Goal: Task Accomplishment & Management: Manage account settings

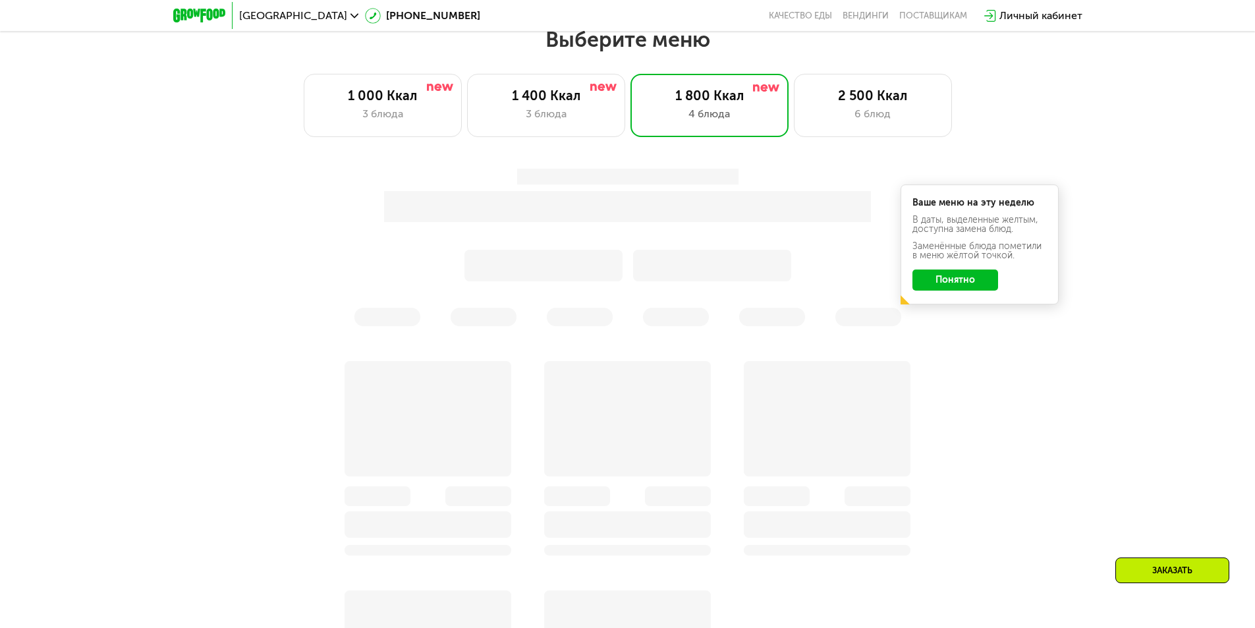
click at [968, 285] on button "Понятно" at bounding box center [955, 279] width 86 height 21
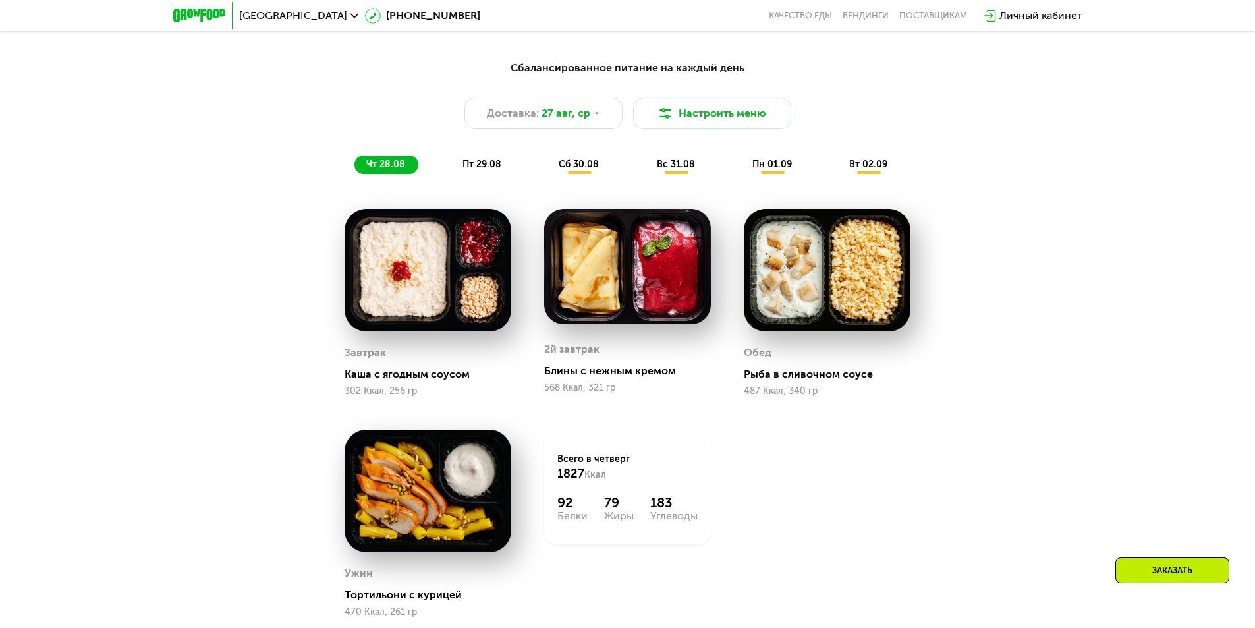
scroll to position [843, 0]
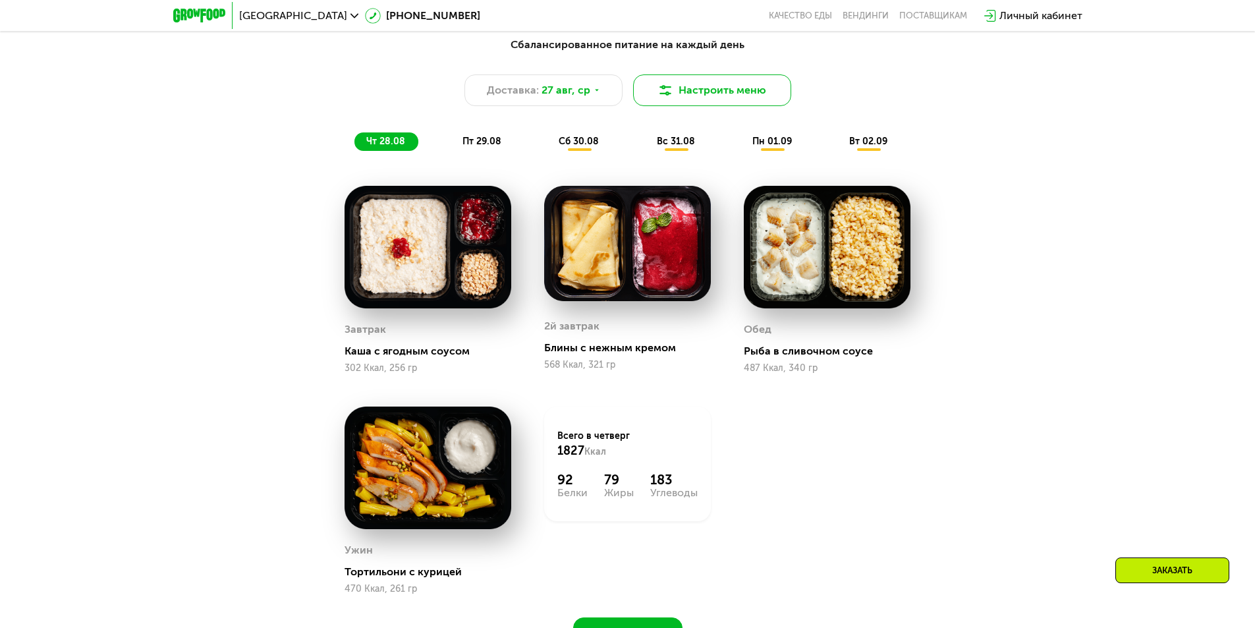
click at [692, 88] on button "Настроить меню" at bounding box center [712, 90] width 158 height 32
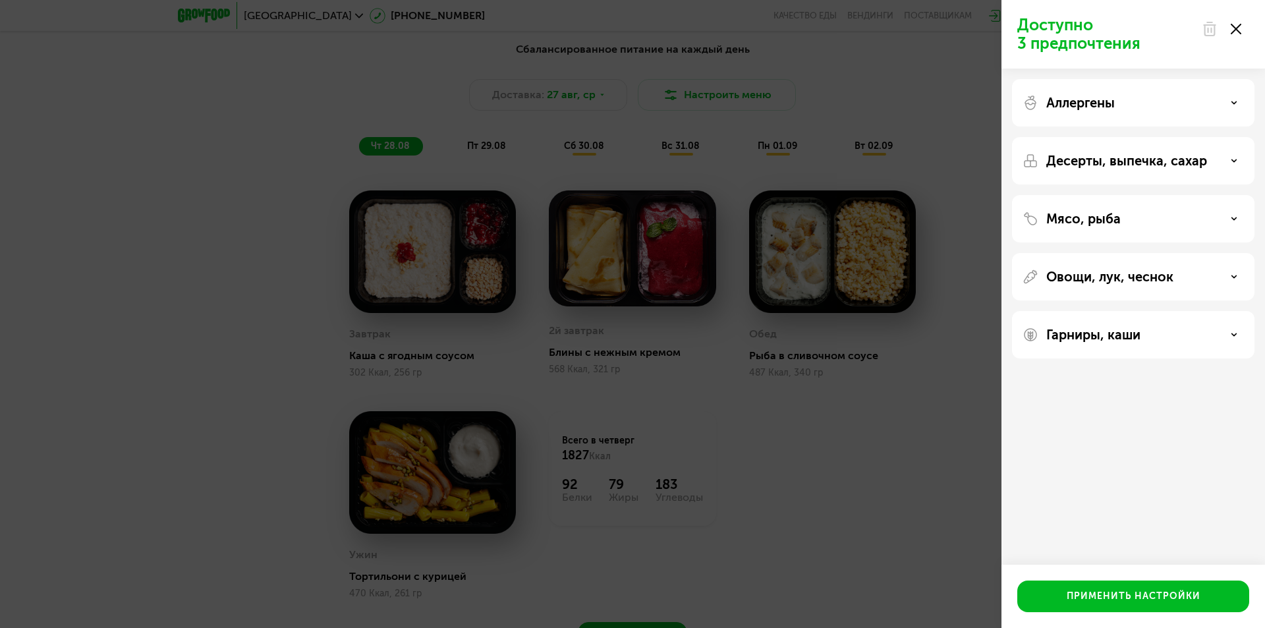
click at [1105, 103] on p "Аллергены" at bounding box center [1080, 103] width 69 height 16
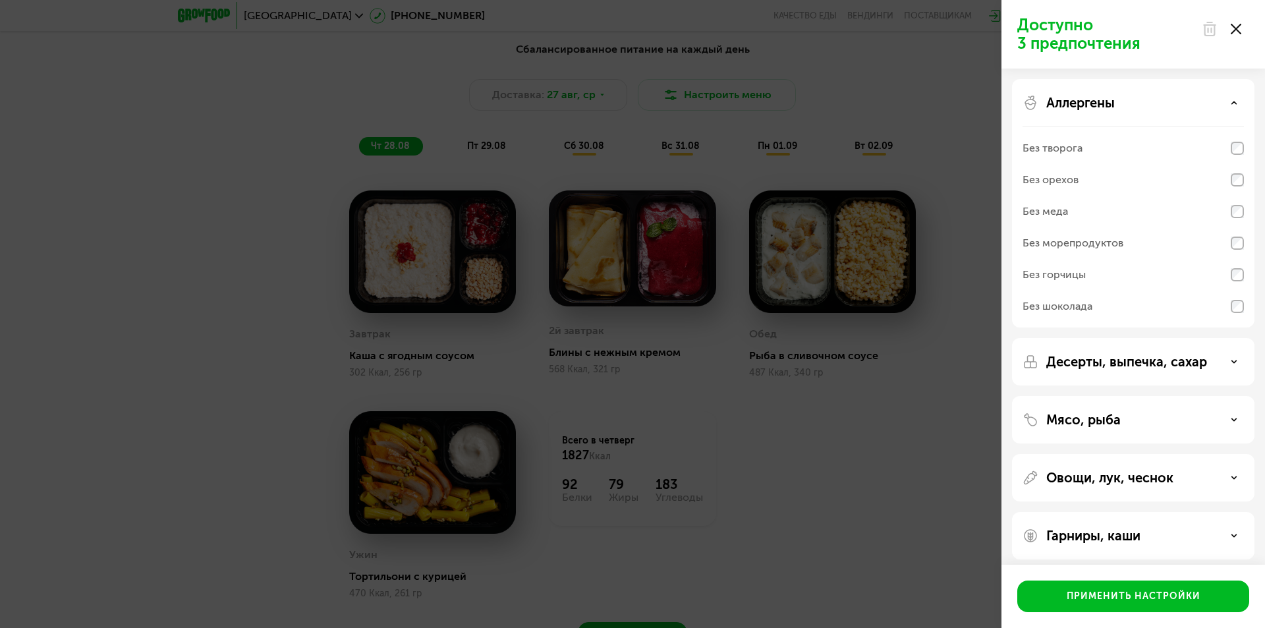
click at [1105, 103] on p "Аллергены" at bounding box center [1080, 103] width 69 height 16
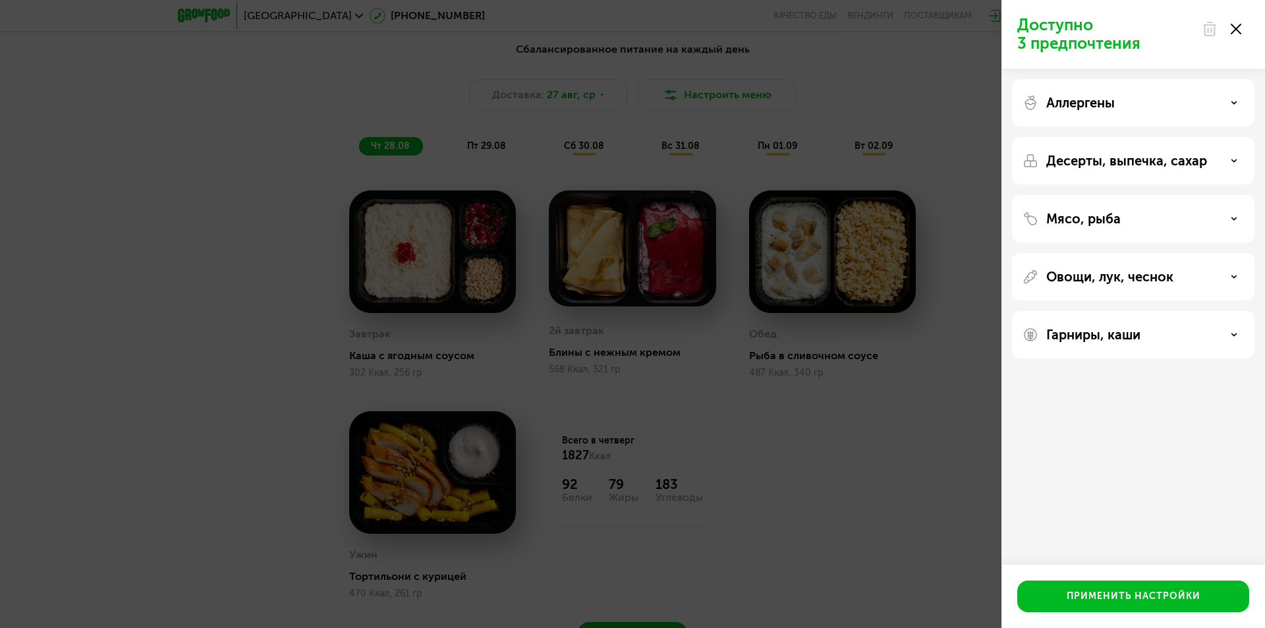
click at [1227, 28] on div at bounding box center [1221, 29] width 55 height 26
click at [1230, 28] on div at bounding box center [1221, 29] width 55 height 26
drag, startPoint x: 1234, startPoint y: 26, endPoint x: 1183, endPoint y: 38, distance: 52.1
click at [1235, 26] on icon at bounding box center [1236, 29] width 11 height 11
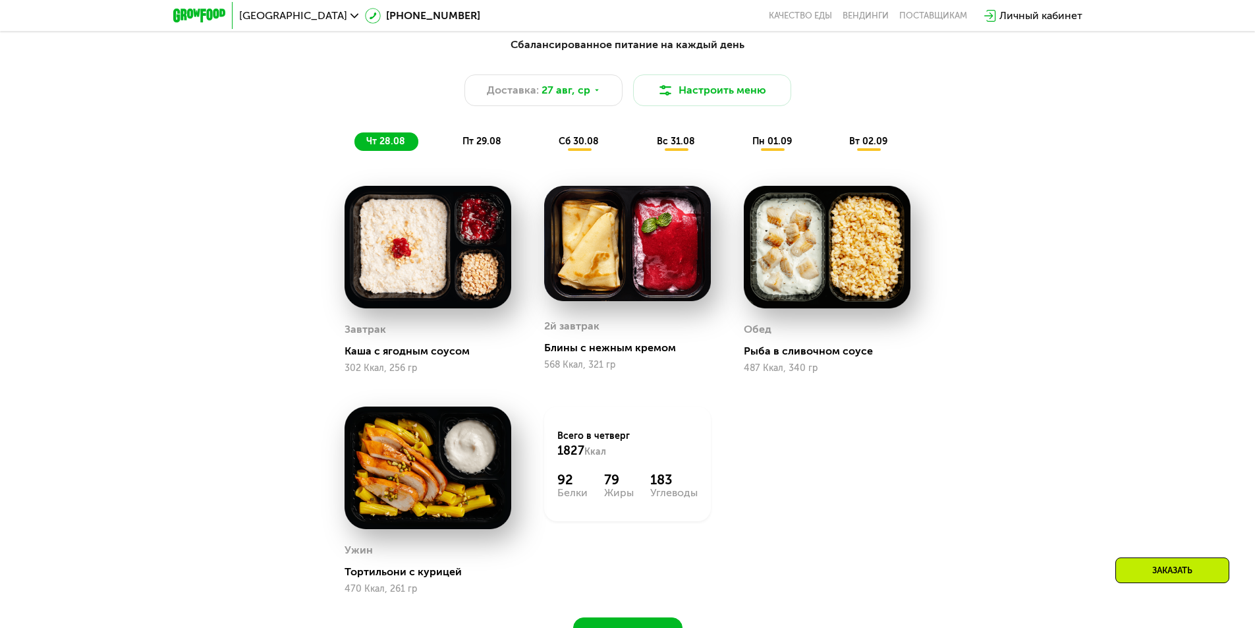
click at [0, 0] on div "Завтрак [PERSON_NAME] с ягодным соусом 302 Ккал, 256 гр 2й завтрак Блины с нежн…" at bounding box center [0, 0] width 0 height 0
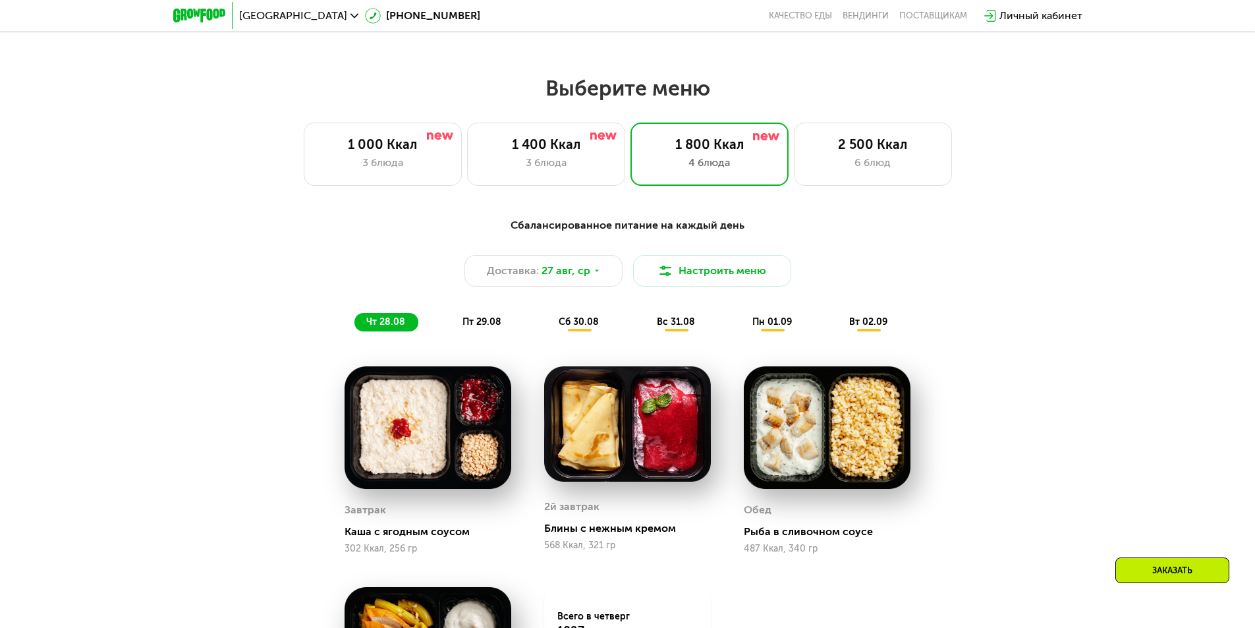
scroll to position [593, 0]
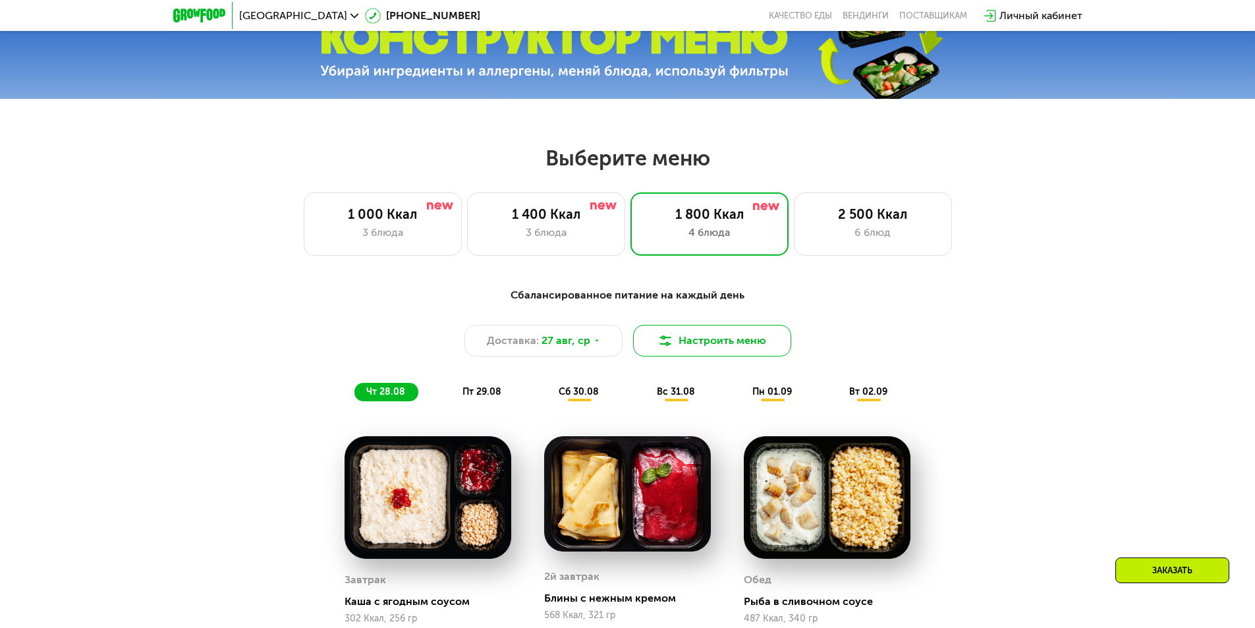
click at [732, 334] on button "Настроить меню" at bounding box center [712, 341] width 158 height 32
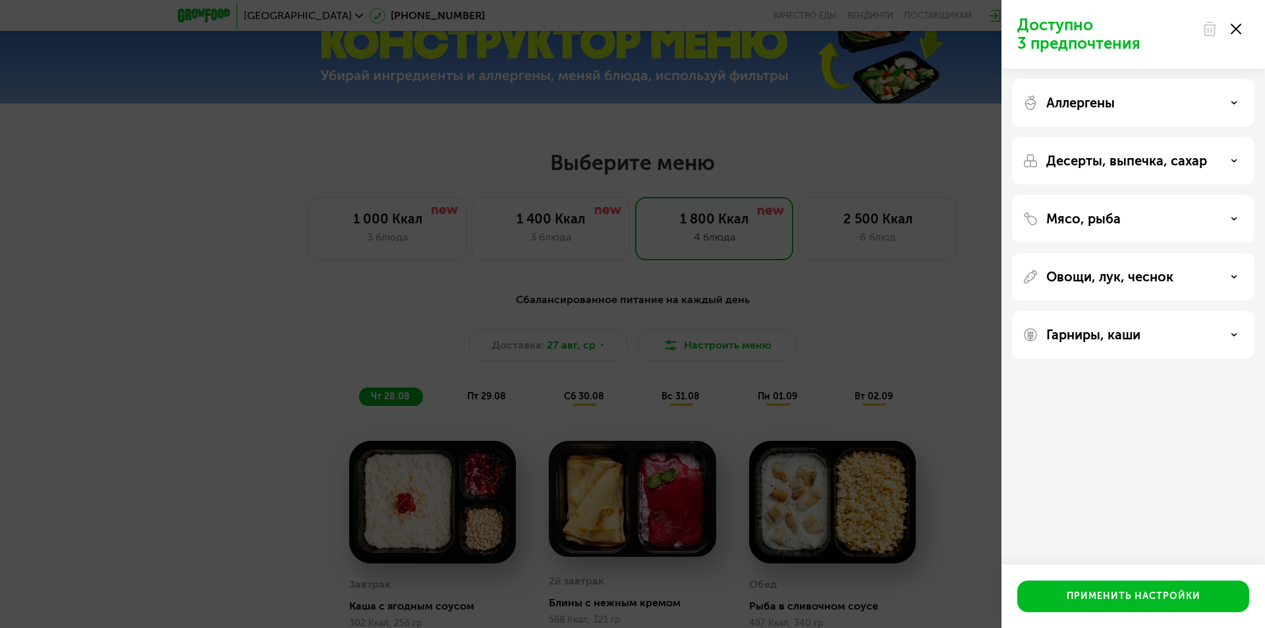
click at [1056, 97] on p "Аллергены" at bounding box center [1080, 103] width 69 height 16
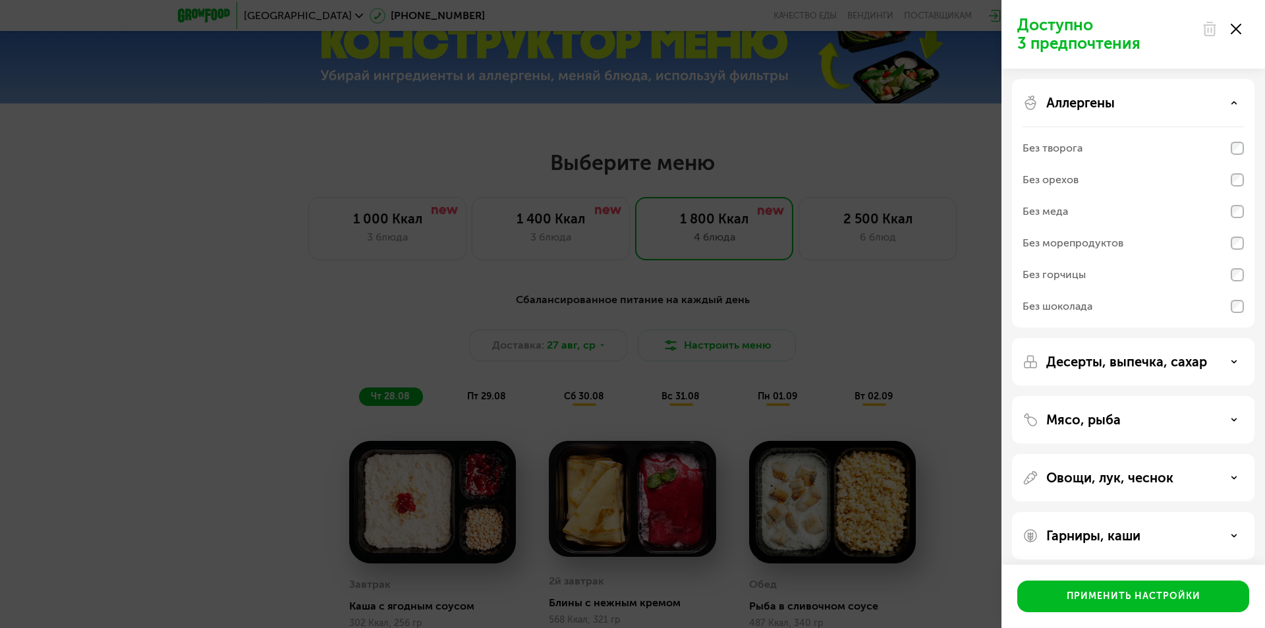
click at [1103, 98] on p "Аллергены" at bounding box center [1080, 103] width 69 height 16
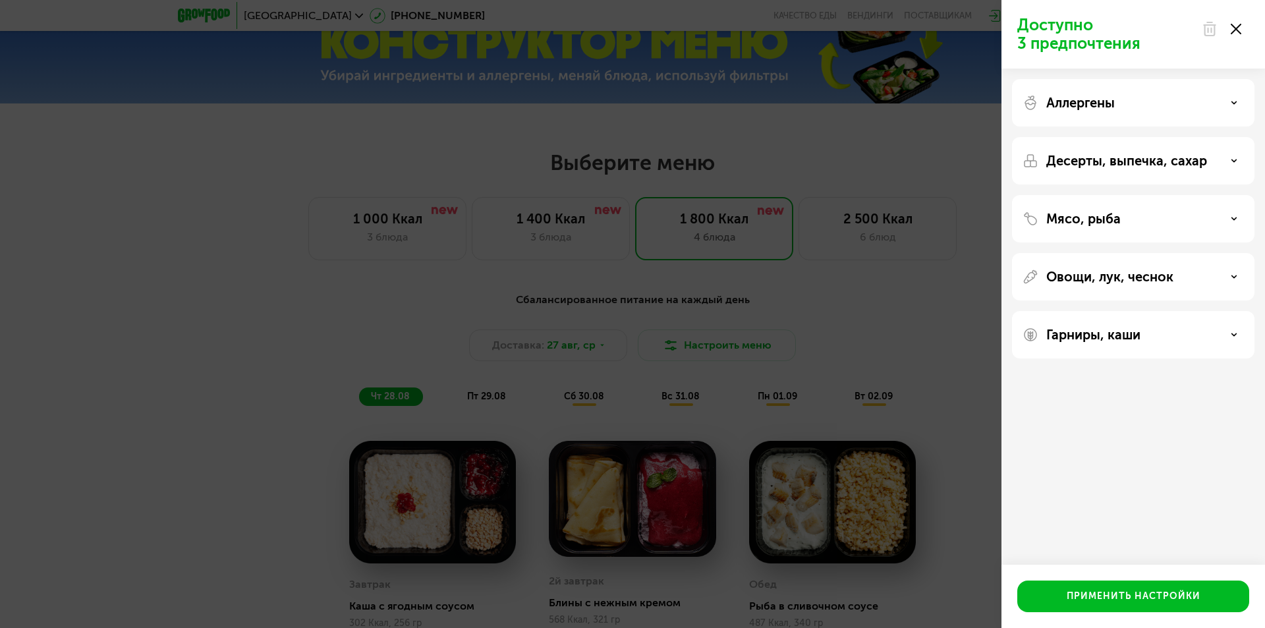
click at [1094, 159] on p "Десерты, выпечка, сахар" at bounding box center [1126, 161] width 161 height 16
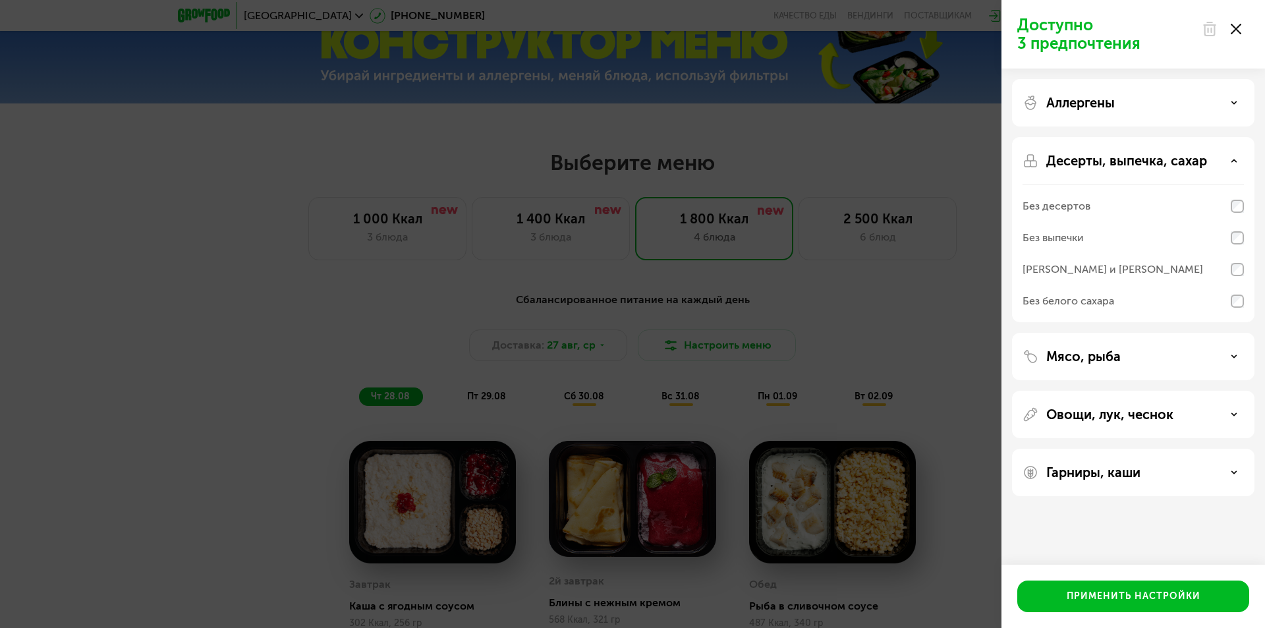
click at [1094, 159] on p "Десерты, выпечка, сахар" at bounding box center [1126, 161] width 161 height 16
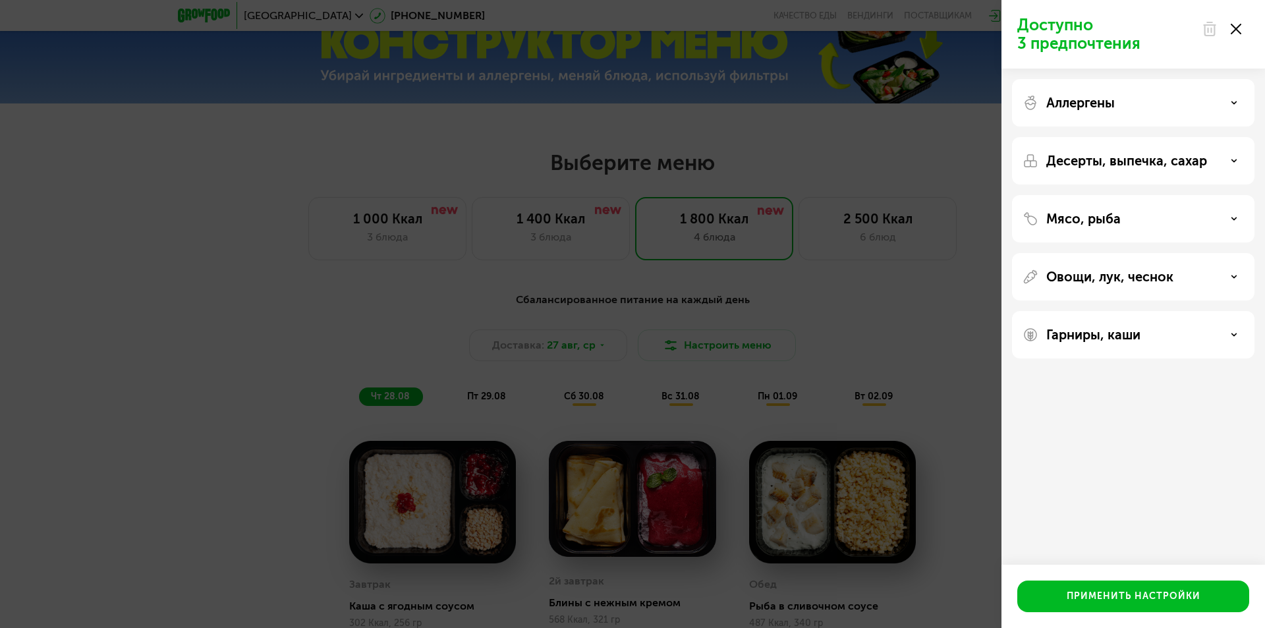
click at [1097, 211] on p "Мясо, рыба" at bounding box center [1083, 219] width 74 height 16
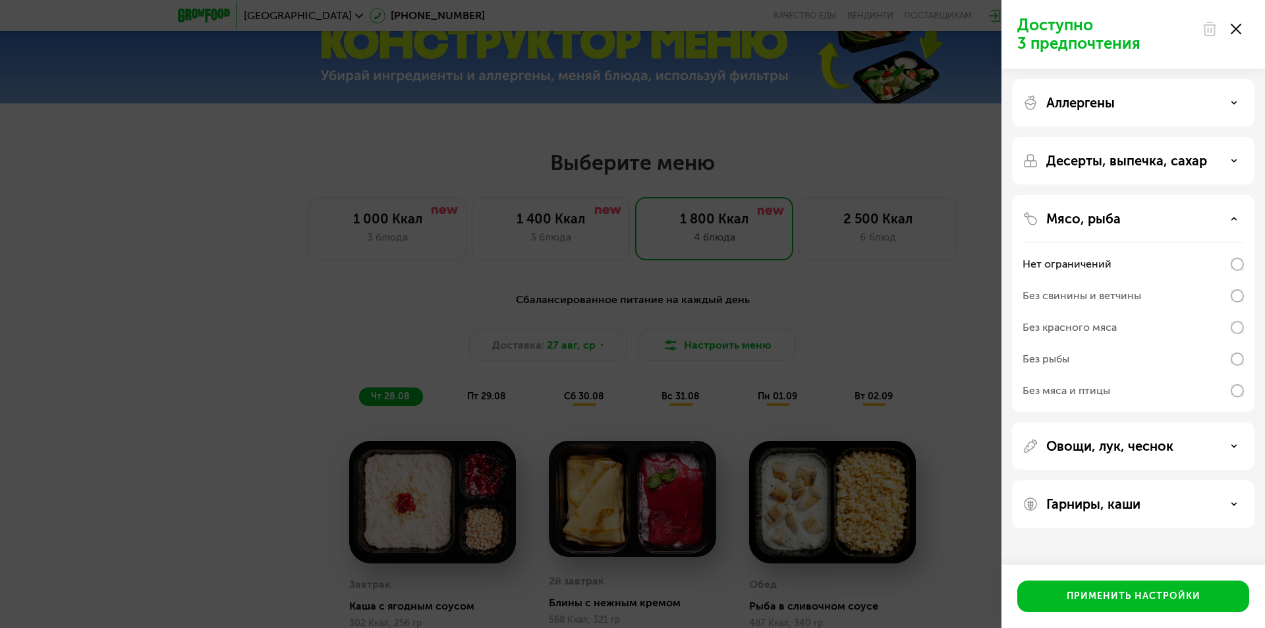
click at [1098, 211] on p "Мясо, рыба" at bounding box center [1083, 219] width 74 height 16
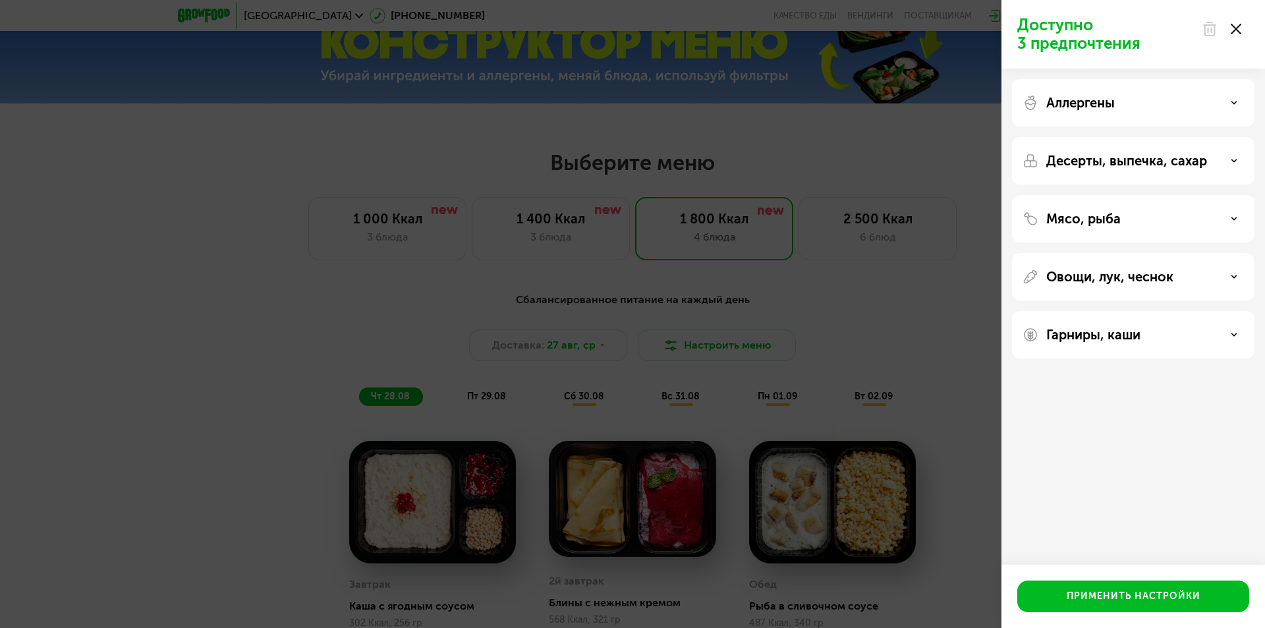
click at [1113, 272] on p "Овощи, лук, чеснок" at bounding box center [1109, 277] width 127 height 16
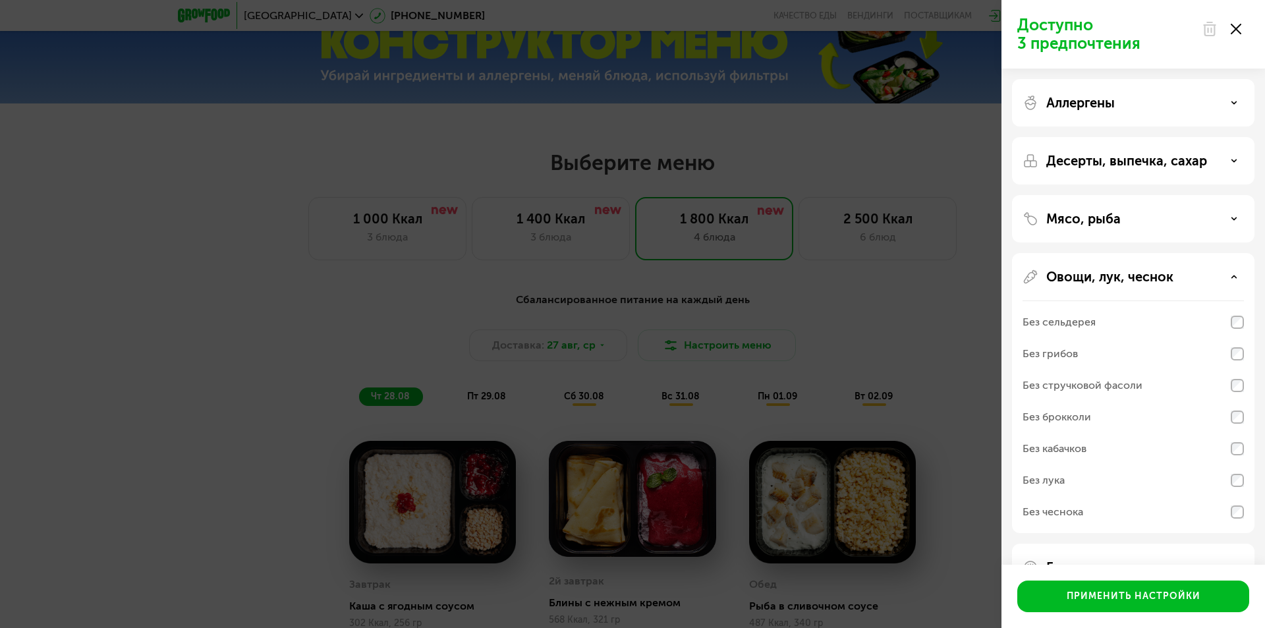
click at [1113, 272] on p "Овощи, лук, чеснок" at bounding box center [1109, 277] width 127 height 16
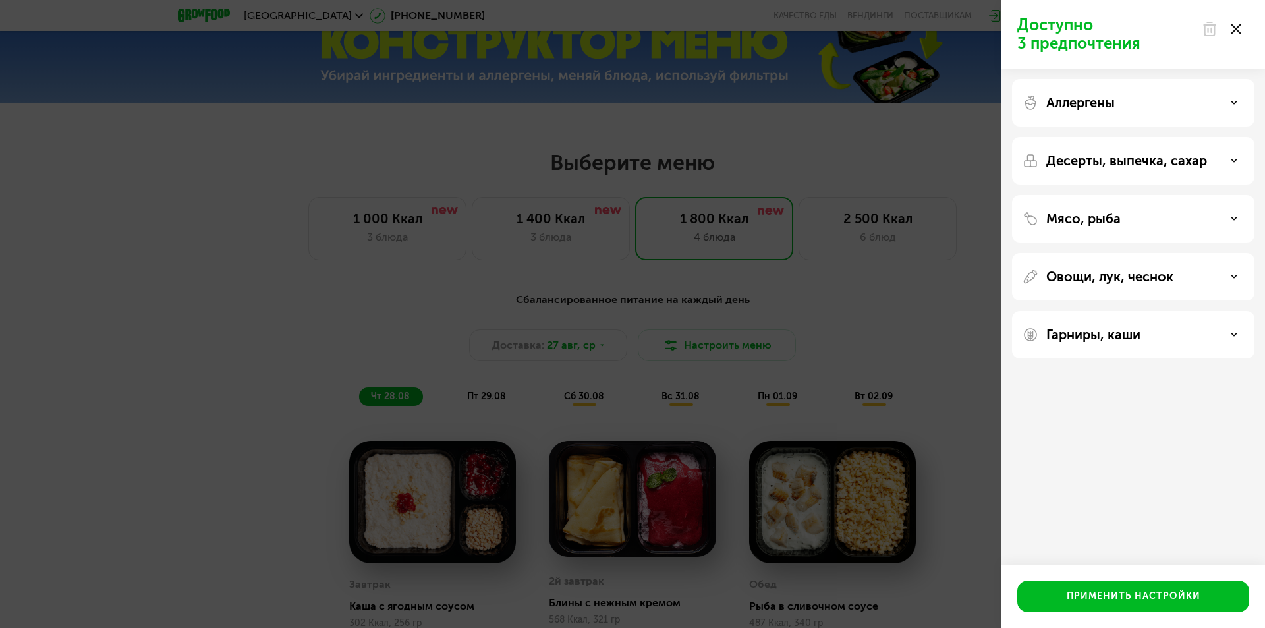
click at [1095, 341] on p "Гарниры, каши" at bounding box center [1093, 335] width 94 height 16
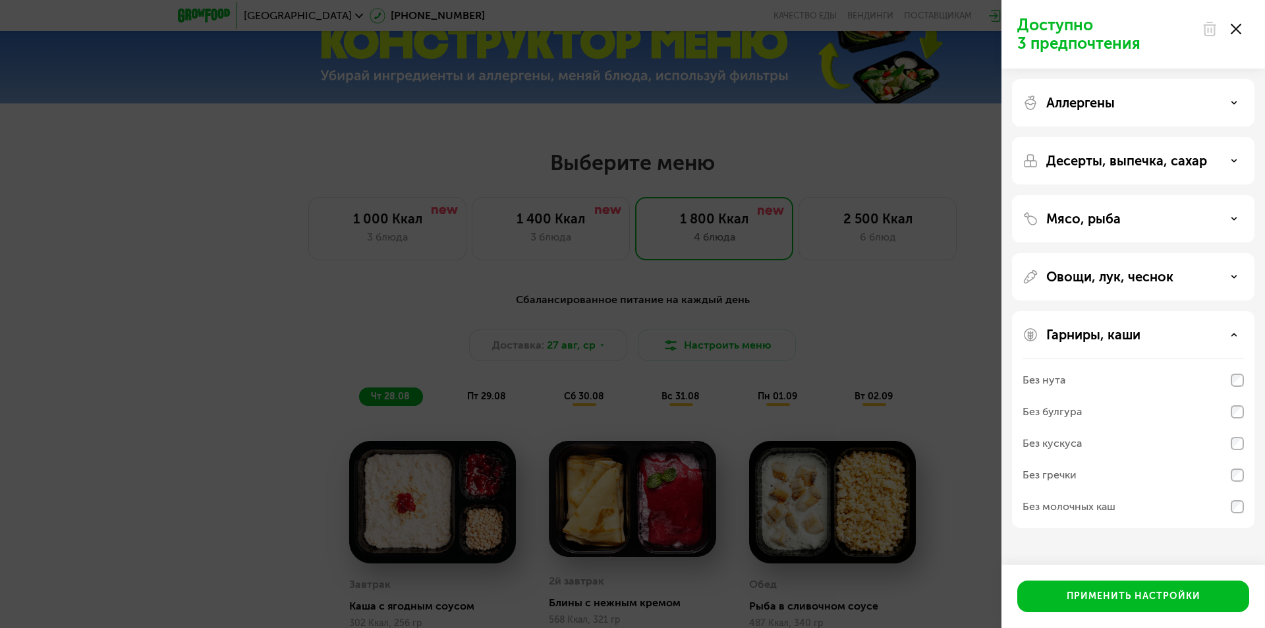
click at [1099, 334] on p "Гарниры, каши" at bounding box center [1093, 335] width 94 height 16
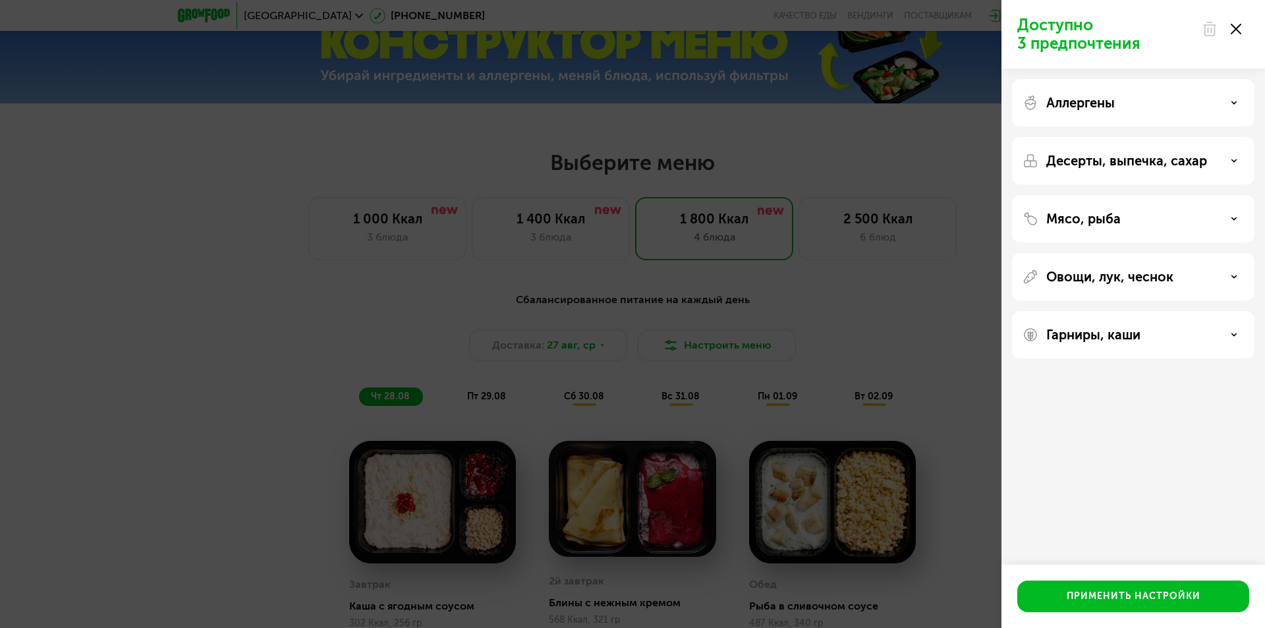
click at [242, 339] on div "Доступно 3 предпочтения Аллергены Десерты, выпечка, сахар Мясо, рыба Овощи, лук…" at bounding box center [632, 314] width 1265 height 628
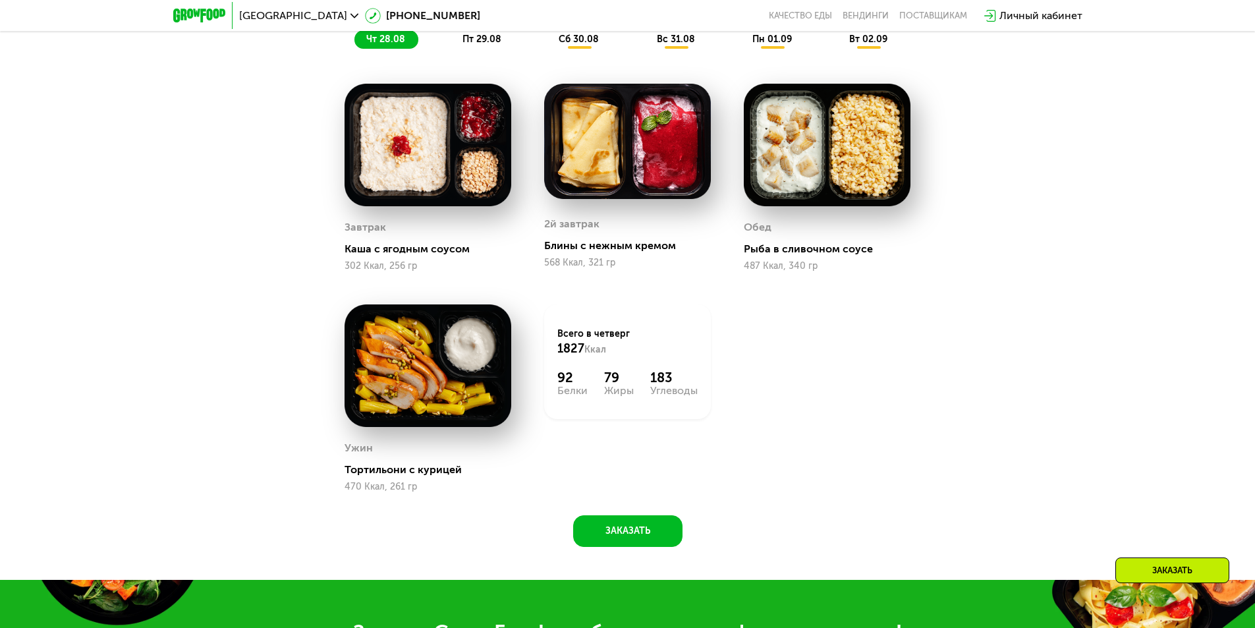
scroll to position [659, 0]
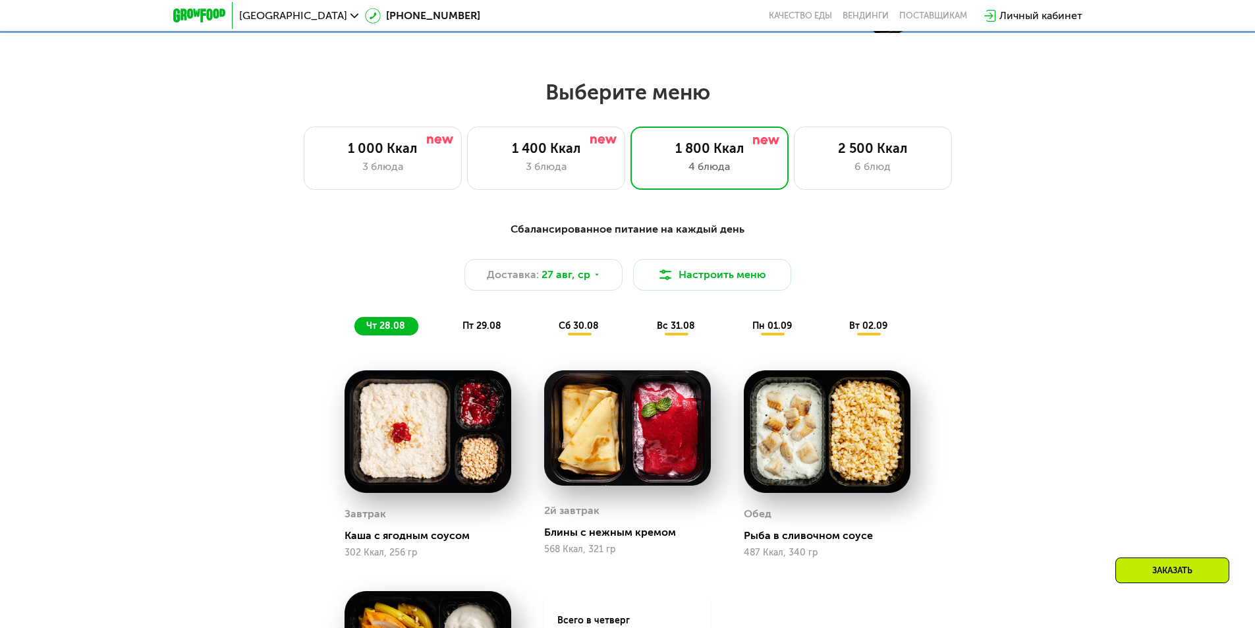
click at [484, 329] on span "пт 29.08" at bounding box center [481, 325] width 39 height 11
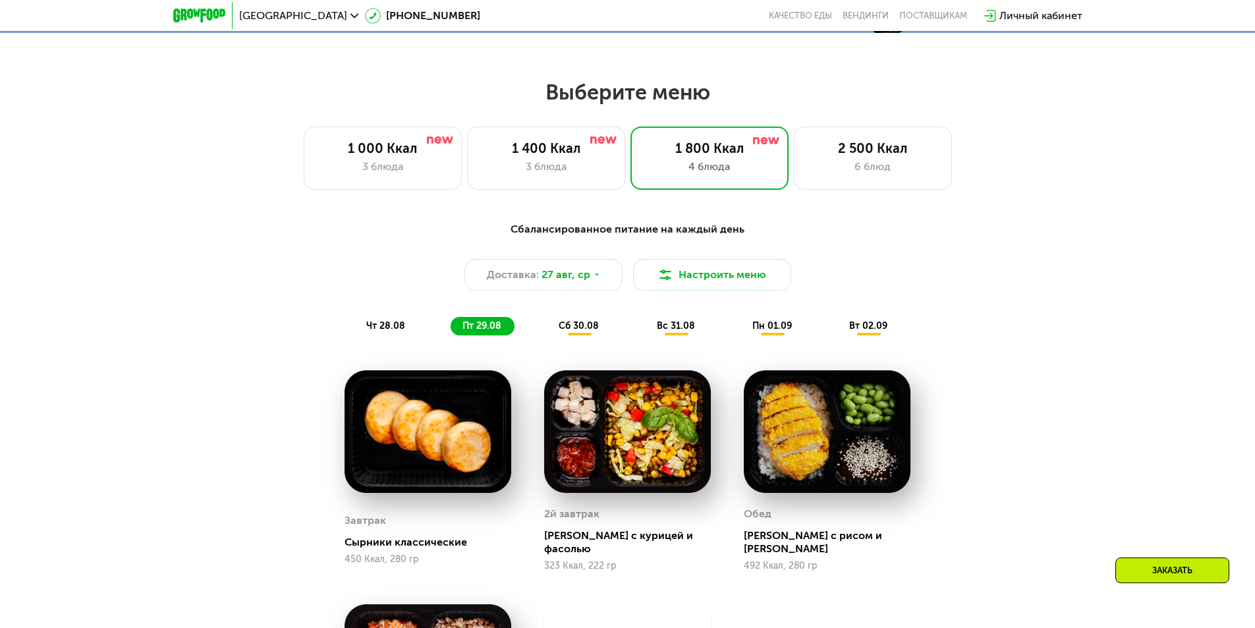
click at [587, 331] on span "сб 30.08" at bounding box center [579, 325] width 40 height 11
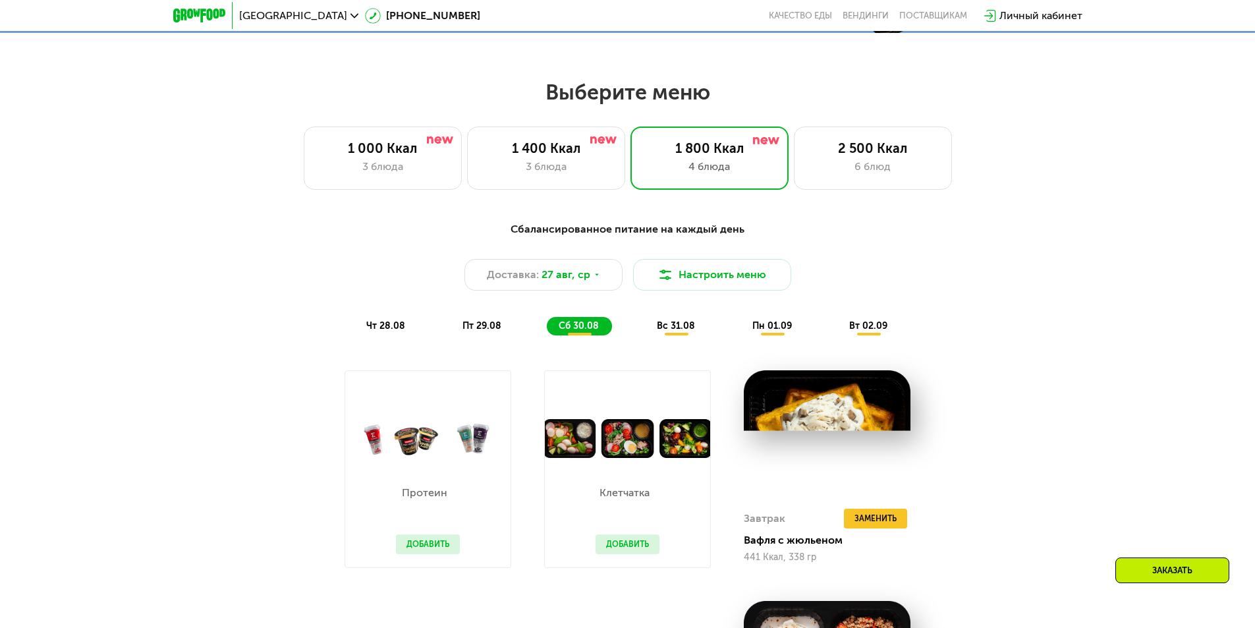
click at [682, 329] on span "вс 31.08" at bounding box center [676, 325] width 38 height 11
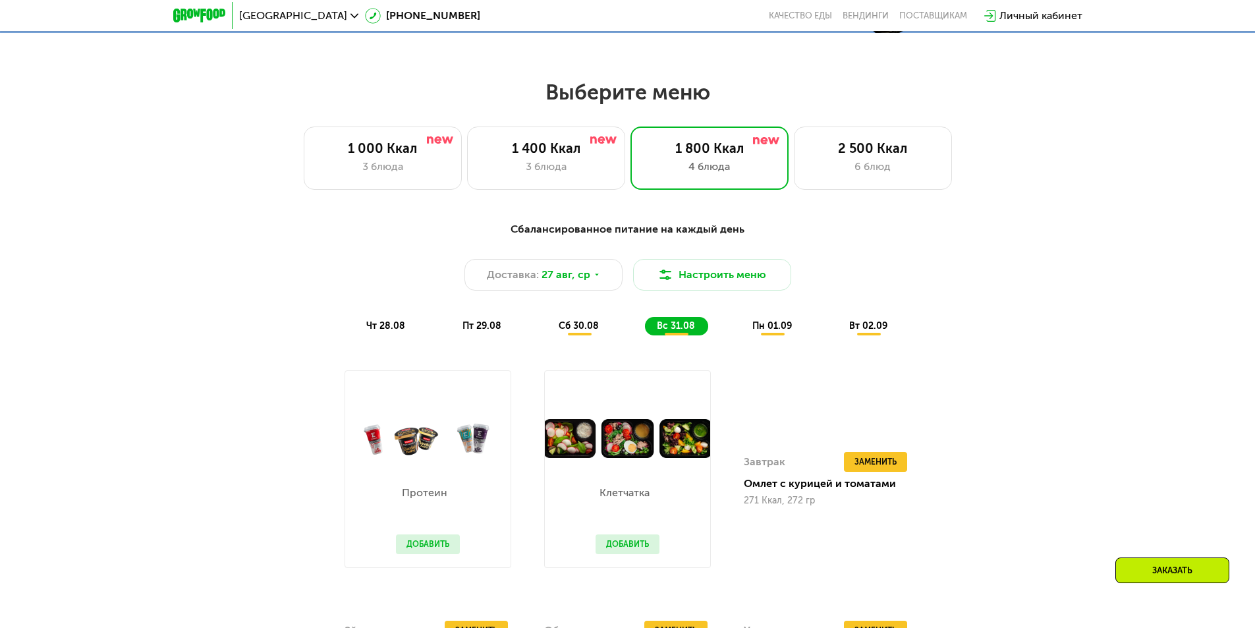
click at [837, 321] on div "пн 01.09" at bounding box center [868, 326] width 63 height 18
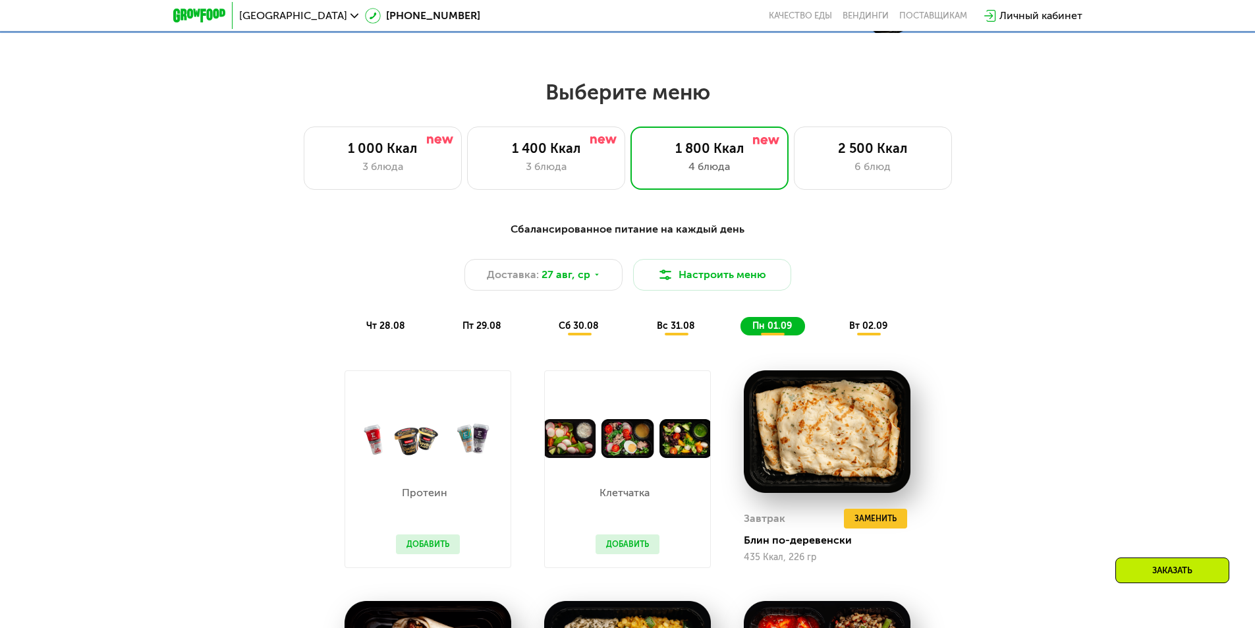
click at [897, 333] on div "вт 02.09" at bounding box center [868, 326] width 63 height 18
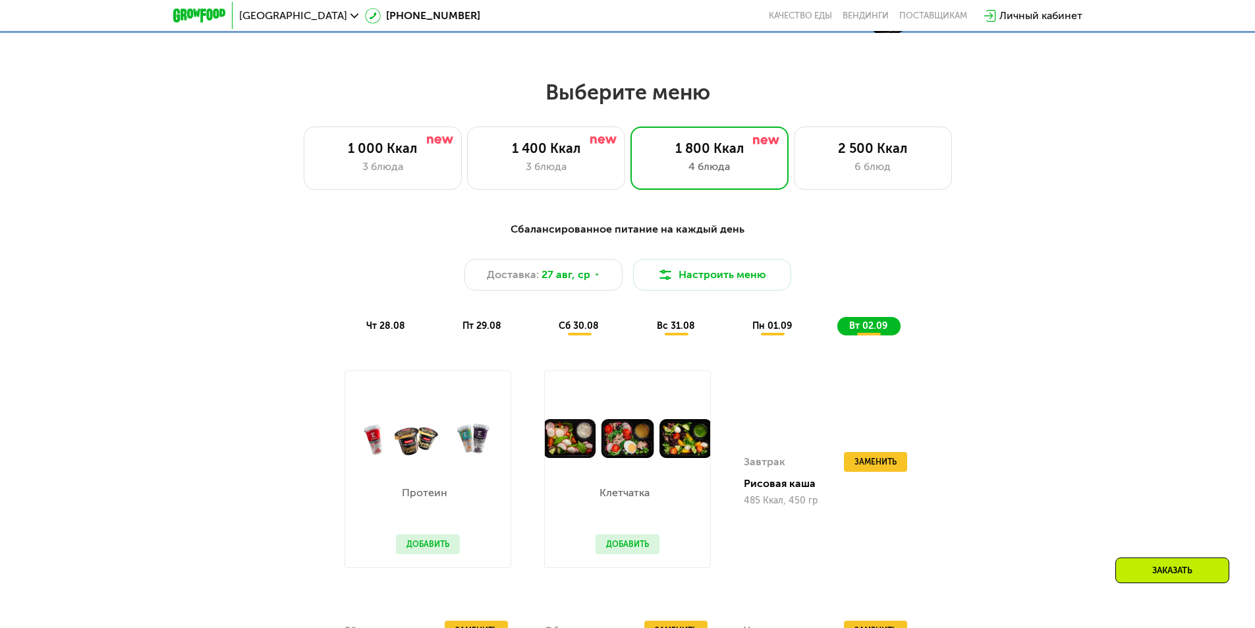
click at [762, 331] on span "пн 01.09" at bounding box center [772, 325] width 40 height 11
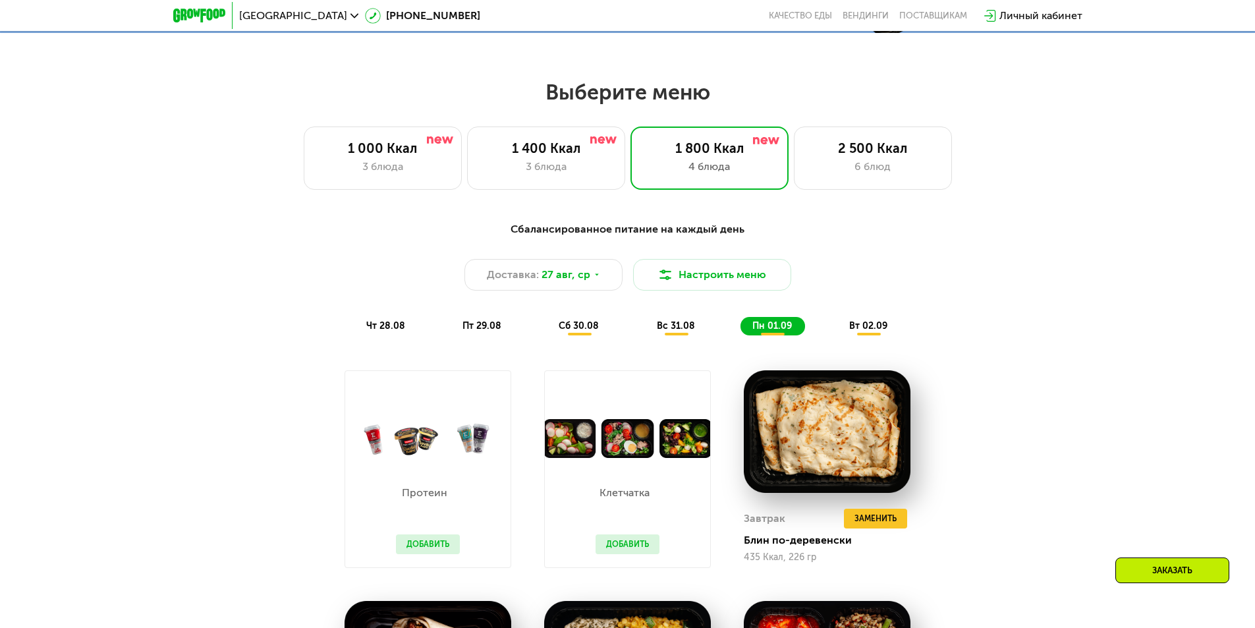
click at [740, 329] on div "вс 31.08" at bounding box center [772, 326] width 65 height 18
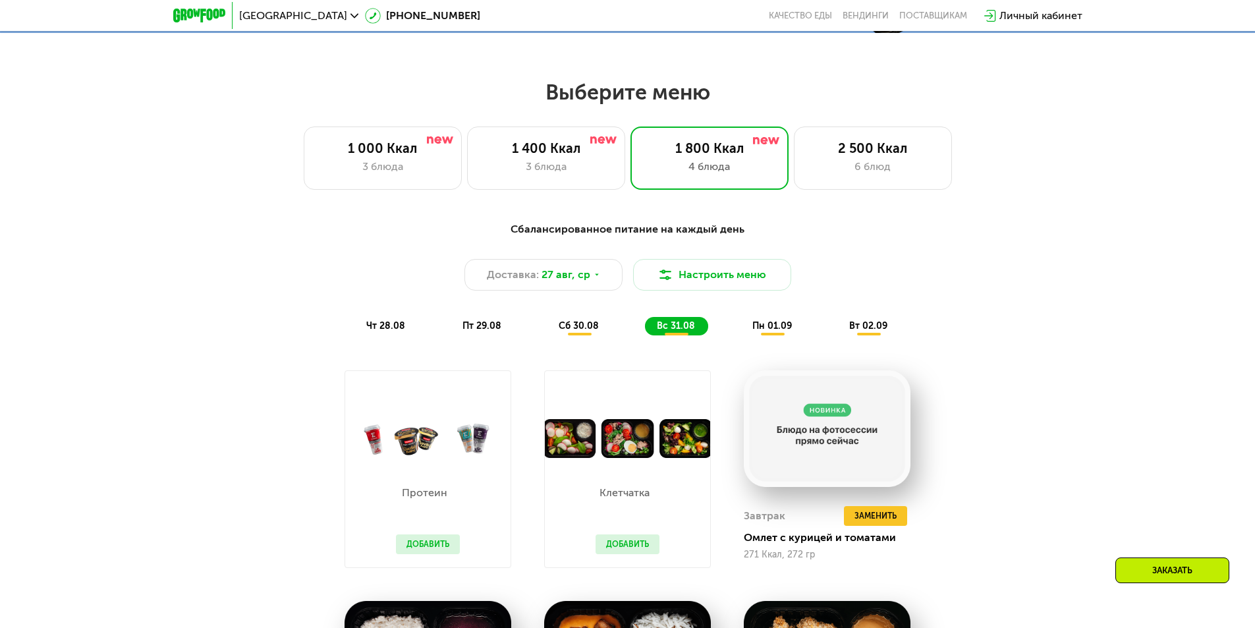
click at [576, 331] on span "сб 30.08" at bounding box center [579, 325] width 40 height 11
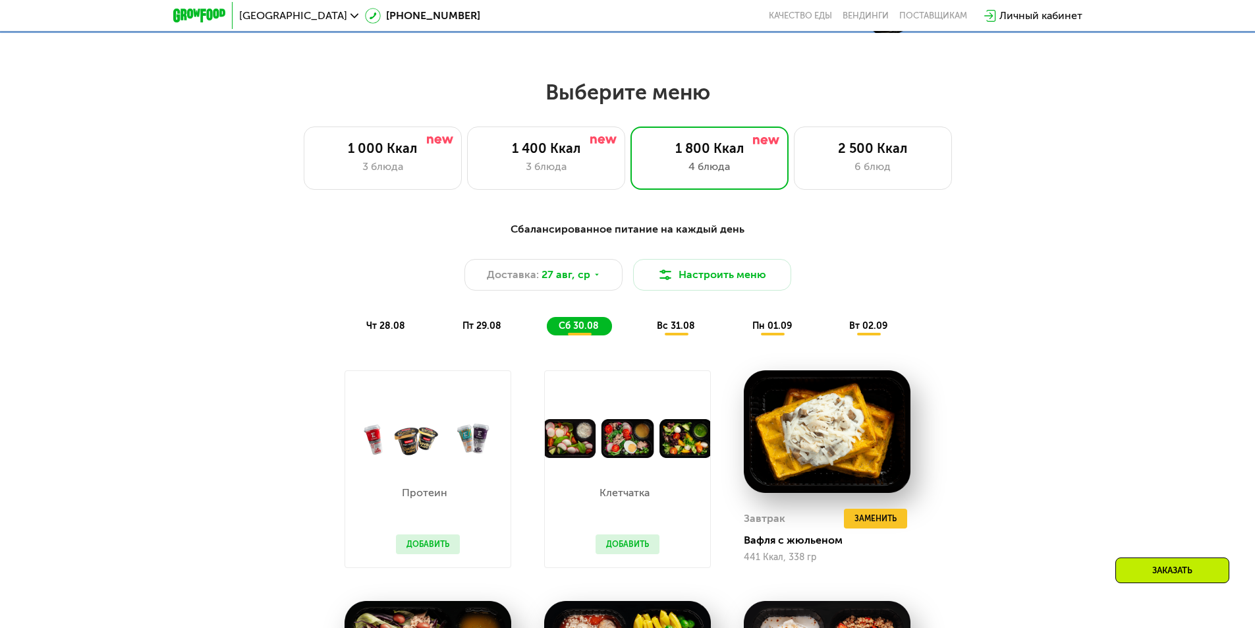
click at [500, 331] on span "пт 29.08" at bounding box center [481, 325] width 39 height 11
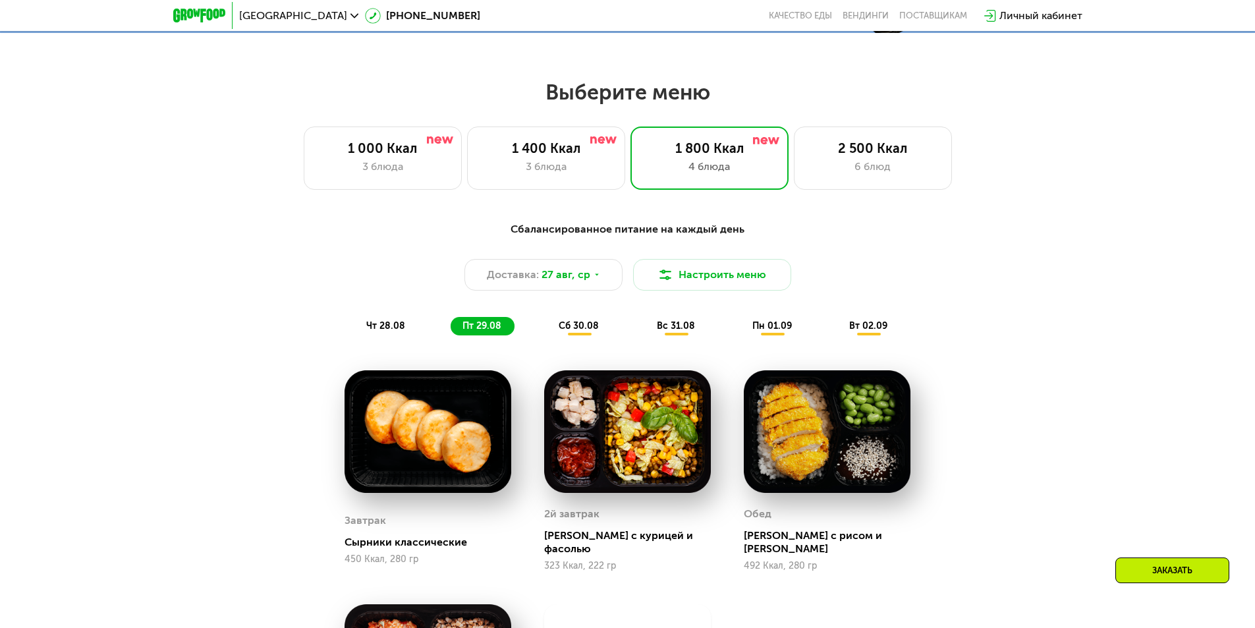
click at [580, 325] on span "сб 30.08" at bounding box center [579, 325] width 40 height 11
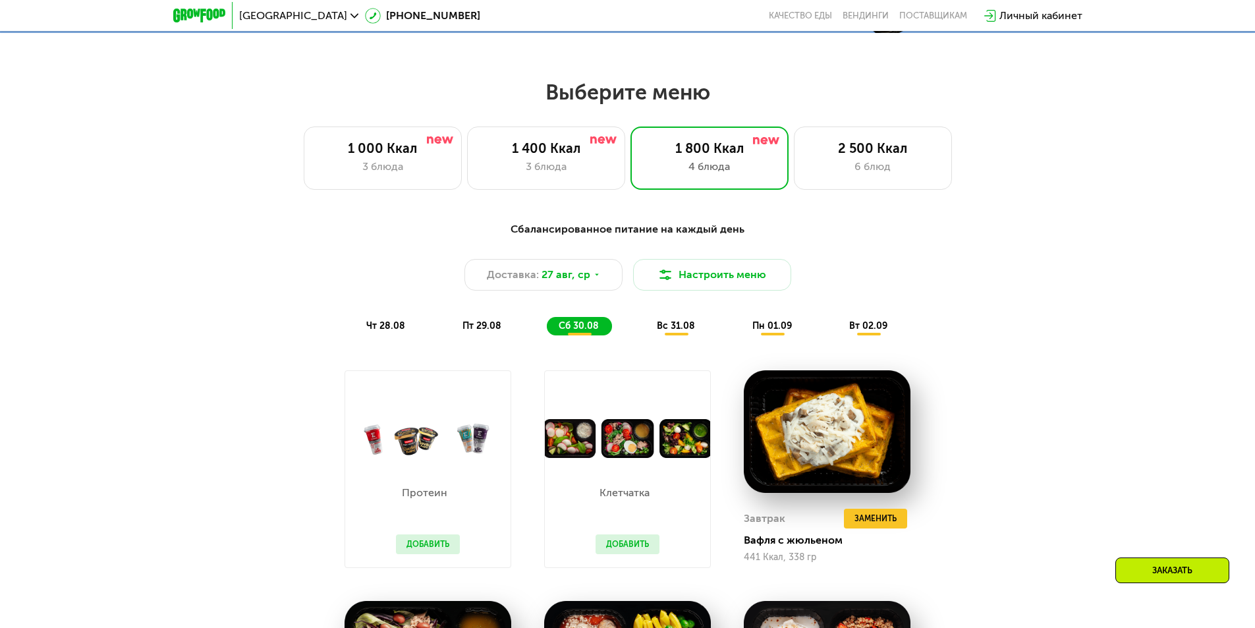
click at [674, 331] on span "вс 31.08" at bounding box center [676, 325] width 38 height 11
